Goal: Feedback & Contribution: Submit feedback/report problem

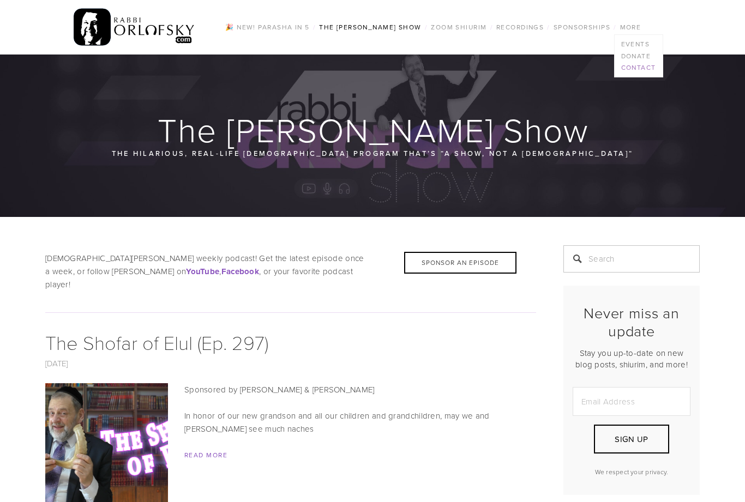
click at [644, 70] on link "Contact" at bounding box center [638, 68] width 48 height 12
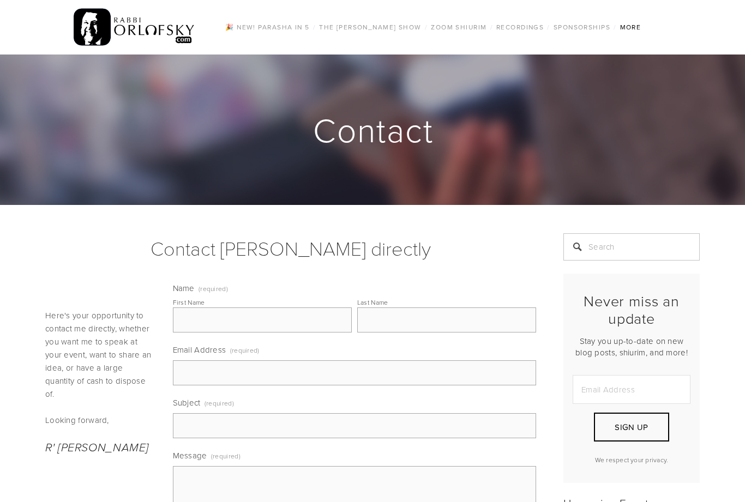
click at [218, 317] on input "First Name" at bounding box center [262, 319] width 179 height 25
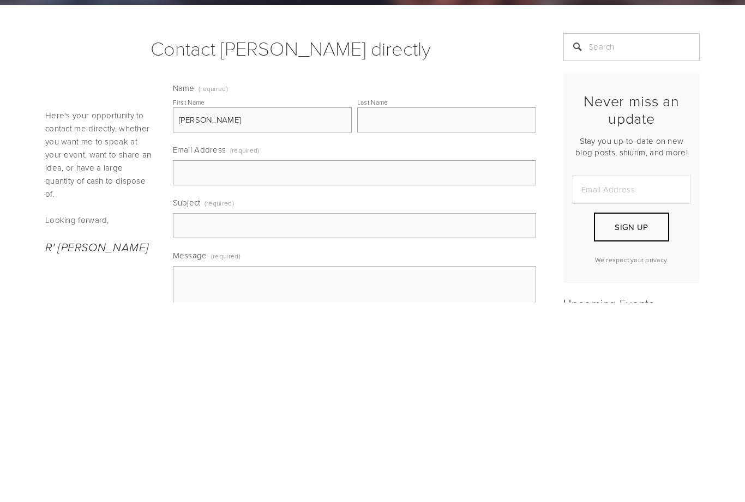
type input "Dovid"
click at [403, 307] on input "Last Name" at bounding box center [446, 319] width 179 height 25
type input "Willner"
click at [243, 360] on input "Email Address (required)" at bounding box center [355, 372] width 364 height 25
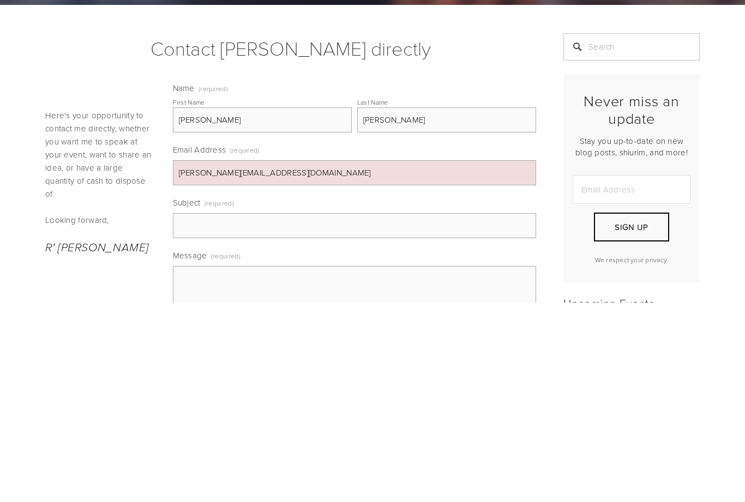
type input "david@foundatiostone.org"
click at [226, 413] on input "Subject (required)" at bounding box center [355, 425] width 364 height 25
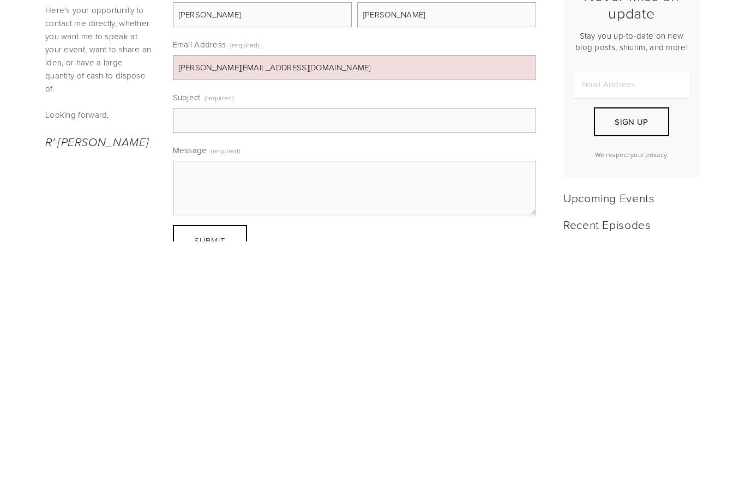
type input "I"
type input "P"
type input "The Show"
click at [228, 421] on textarea "Message (required)" at bounding box center [355, 448] width 364 height 55
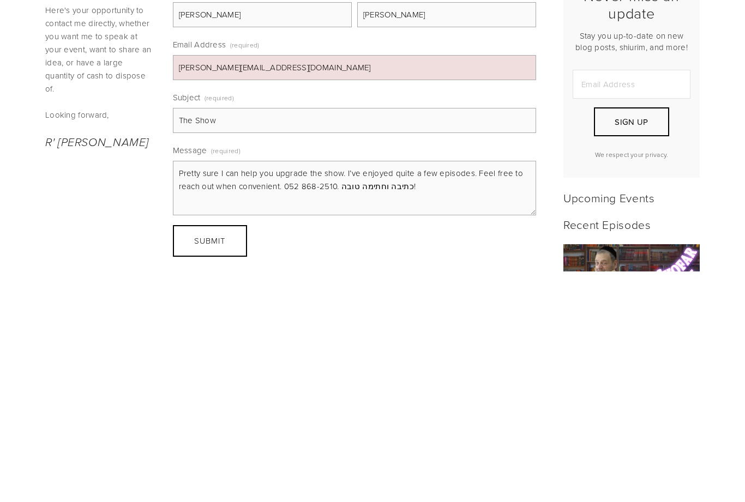
scroll to position [75, 0]
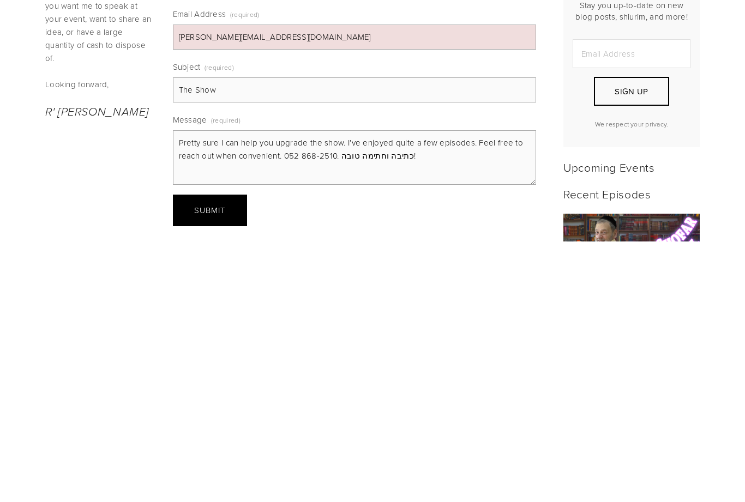
type textarea "Pretty sure I can help you upgrade the show. I’ve enjoyed quite a few episodes.…"
click at [236, 455] on button "Submit Submit" at bounding box center [210, 471] width 74 height 32
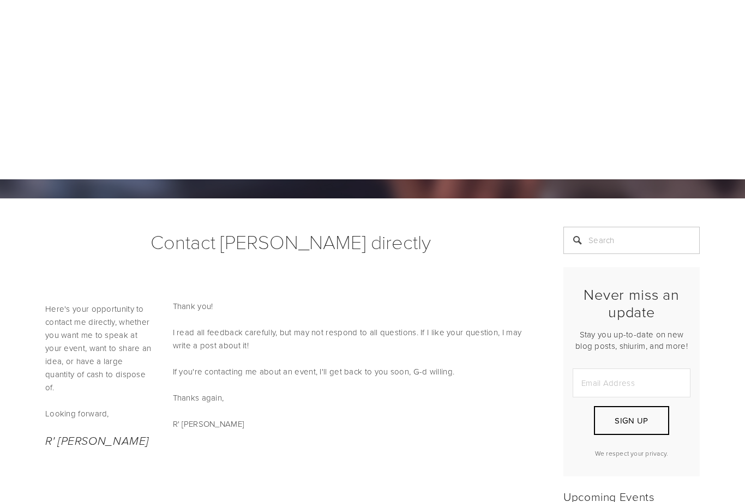
scroll to position [0, 0]
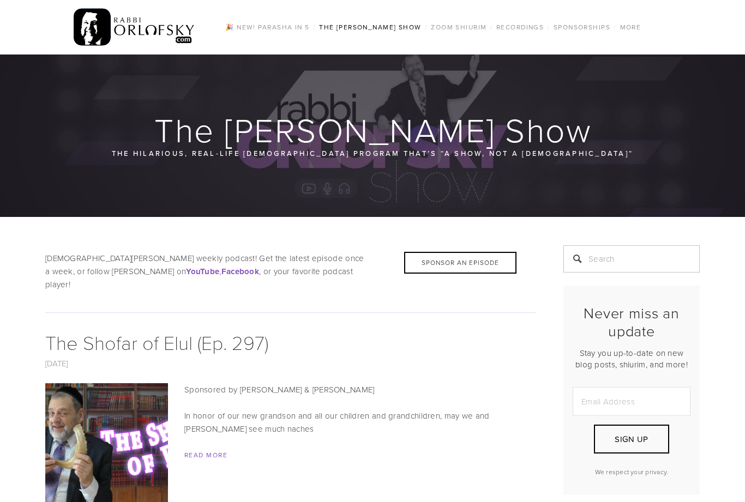
click at [97, 23] on img at bounding box center [135, 27] width 122 height 43
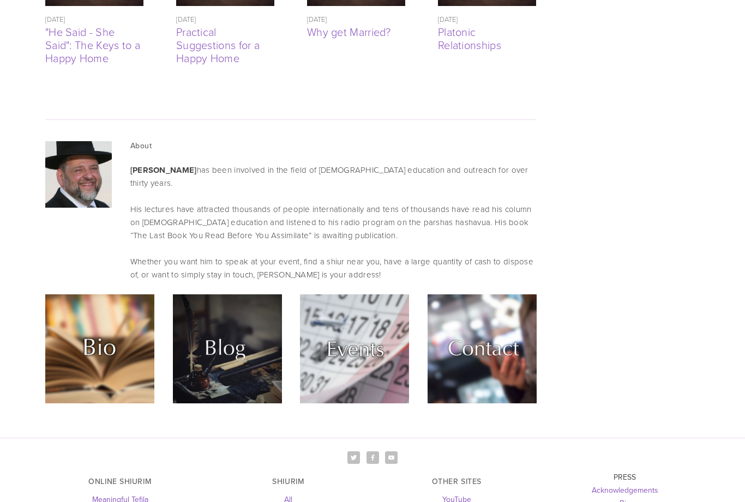
scroll to position [2776, 0]
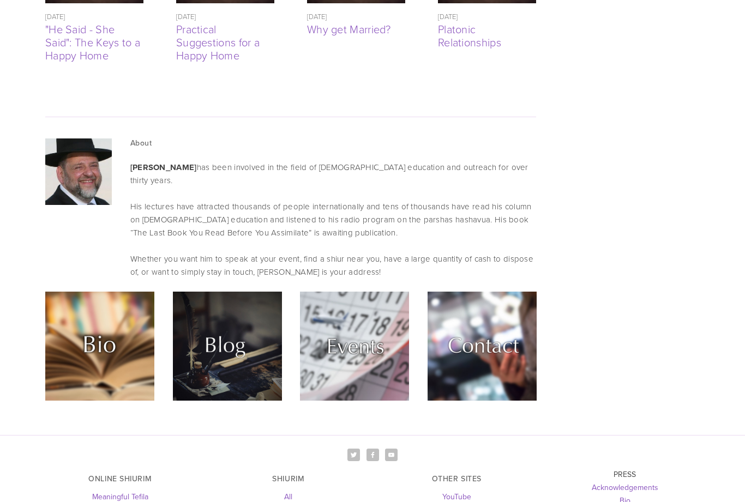
click at [623, 495] on link "Bio" at bounding box center [624, 500] width 11 height 11
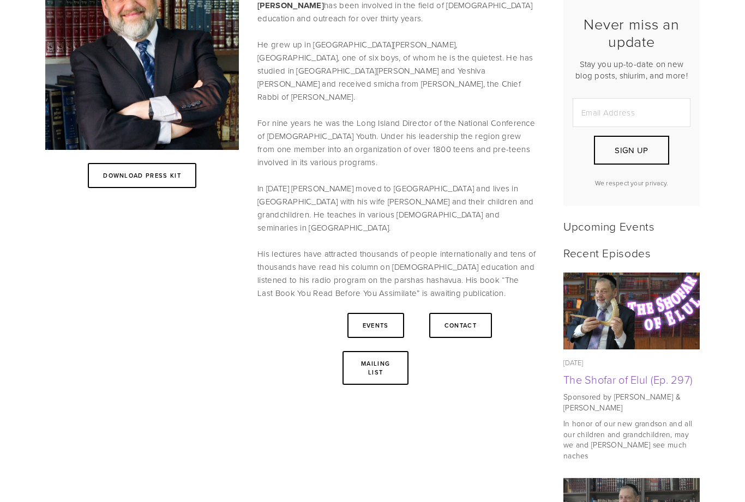
scroll to position [278, 0]
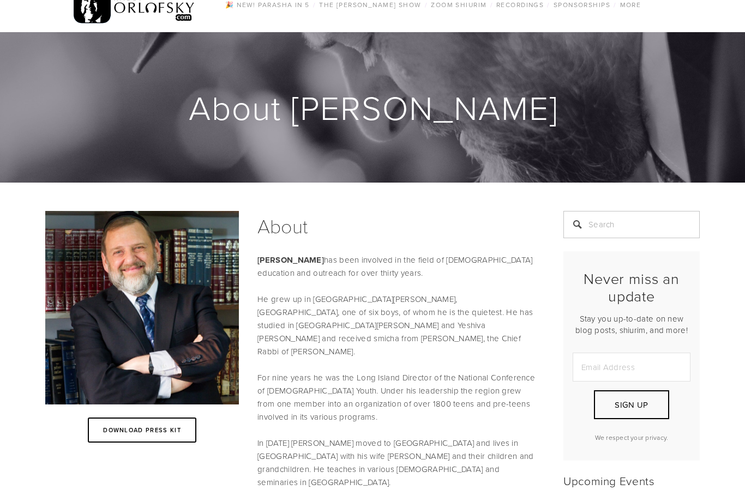
scroll to position [0, 0]
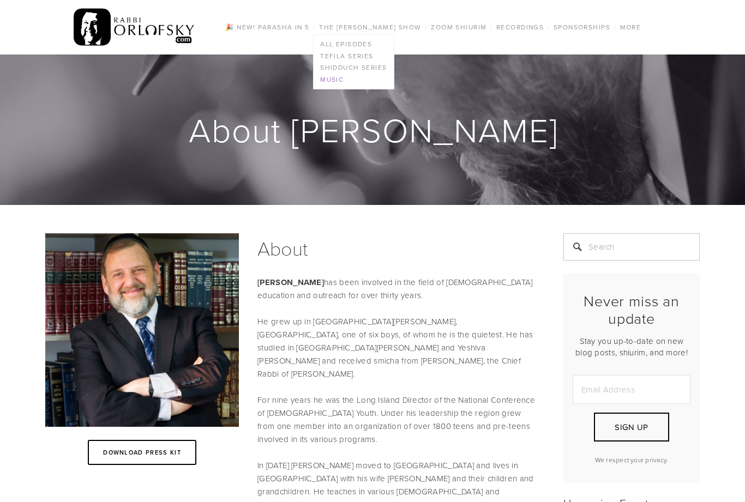
click at [339, 82] on link "Music" at bounding box center [353, 80] width 80 height 12
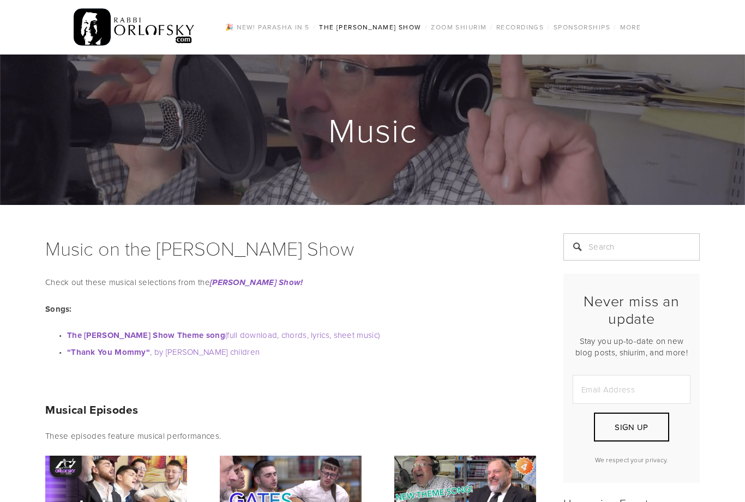
click at [58, 89] on div at bounding box center [372, 130] width 745 height 150
click at [642, 47] on link "Events" at bounding box center [638, 44] width 48 height 12
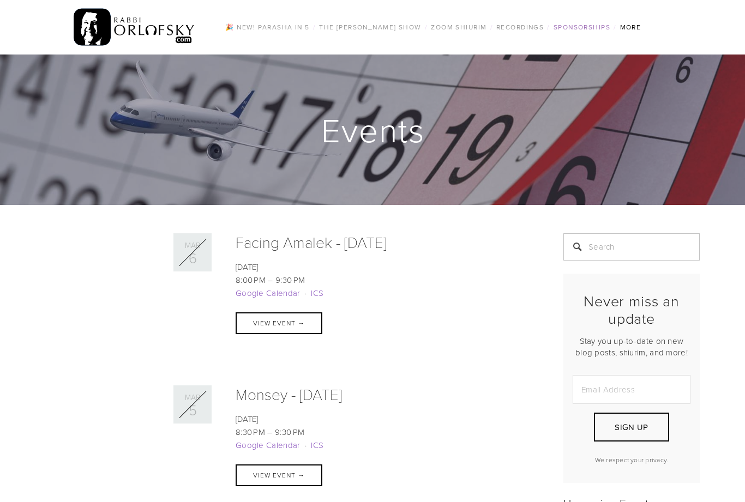
click at [574, 28] on link "Sponsorships" at bounding box center [581, 27] width 63 height 14
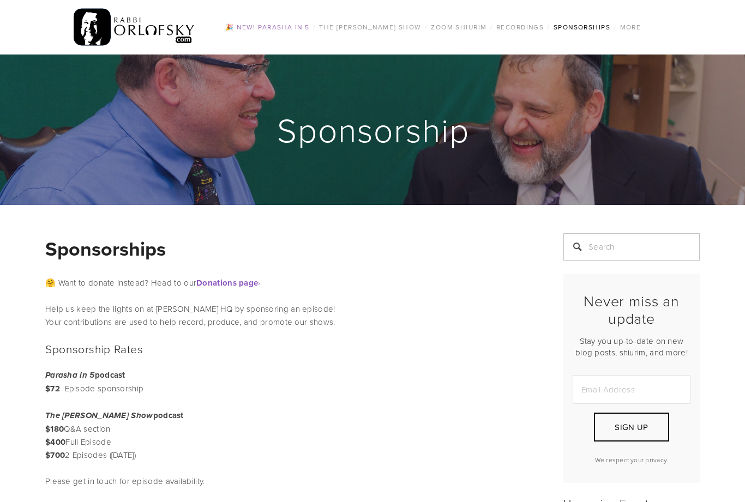
click at [270, 24] on link "🎉 NEW! Parasha in 5" at bounding box center [267, 27] width 91 height 14
